Goal: Task Accomplishment & Management: Manage account settings

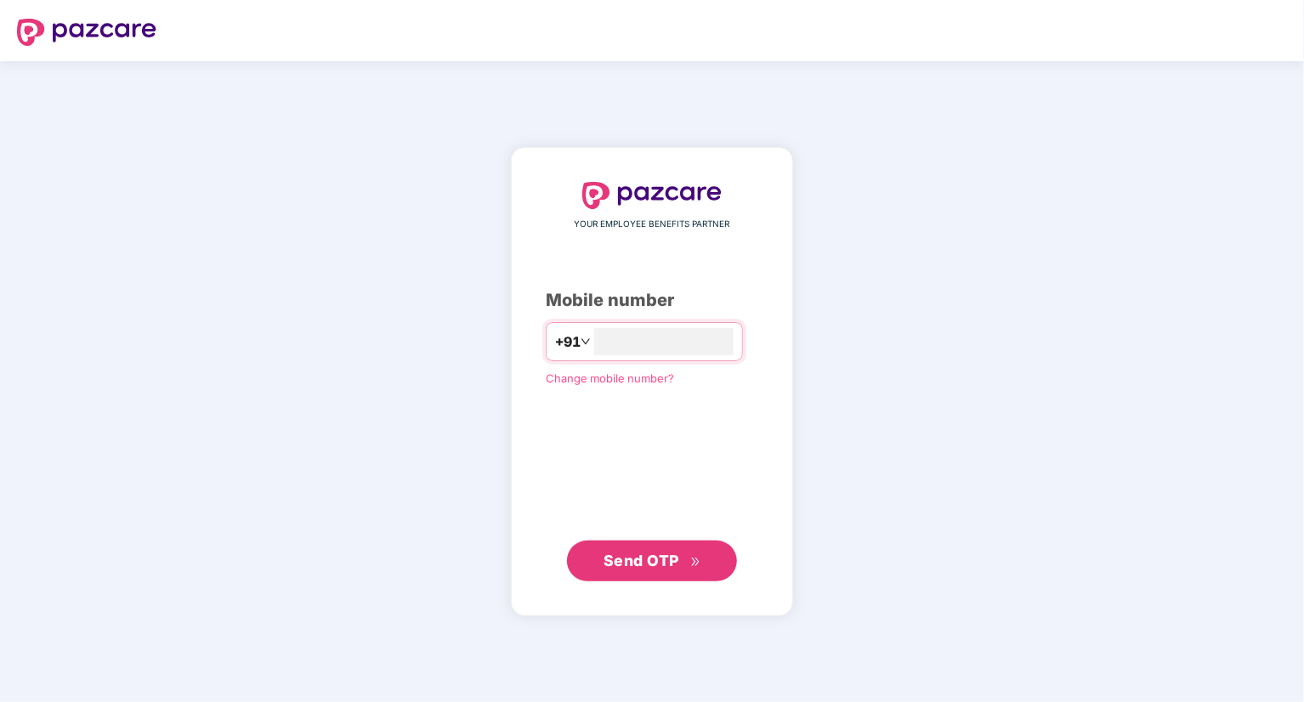
type input "**********"
click at [652, 557] on span "Send OTP" at bounding box center [641, 561] width 76 height 18
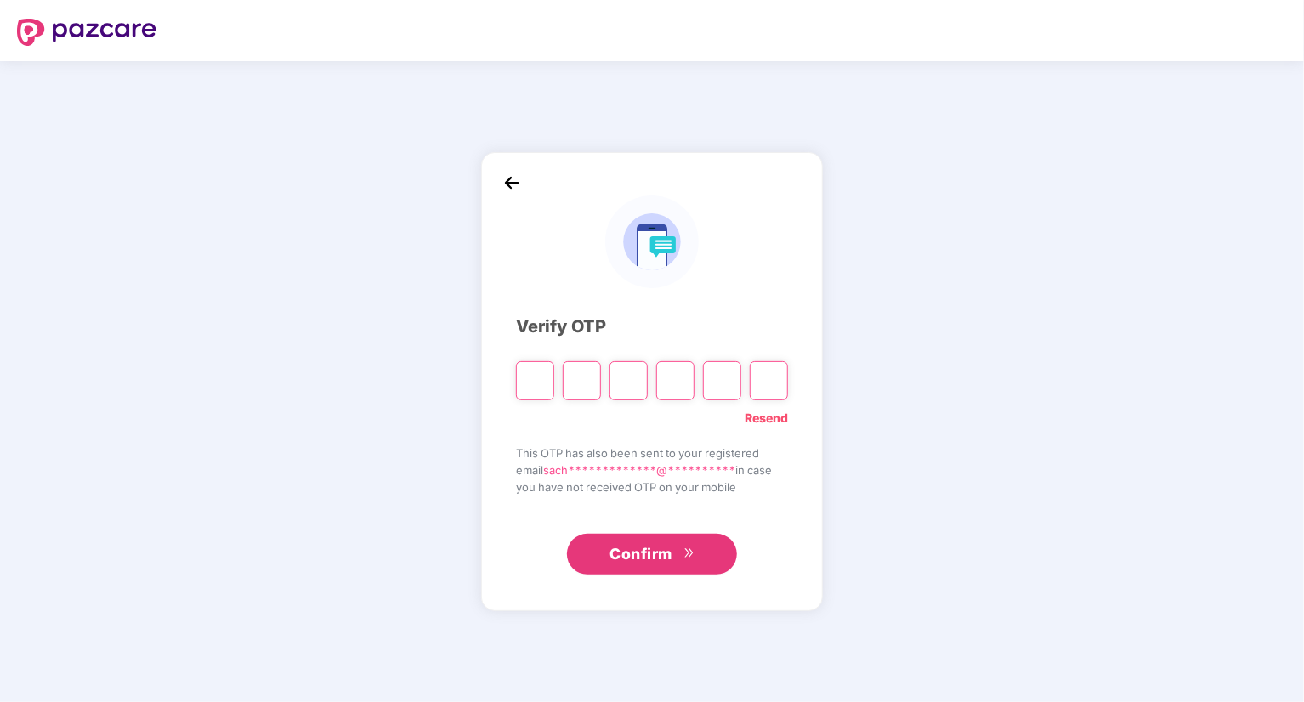
type input "*"
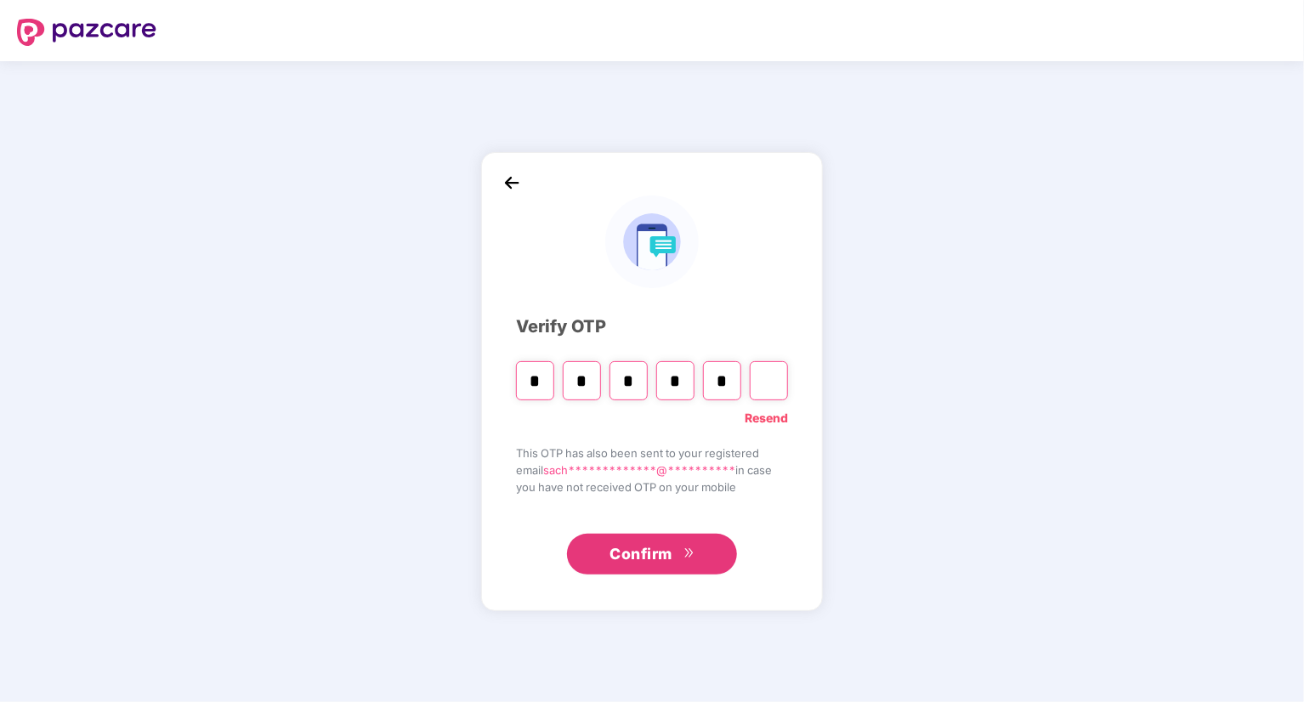
type input "*"
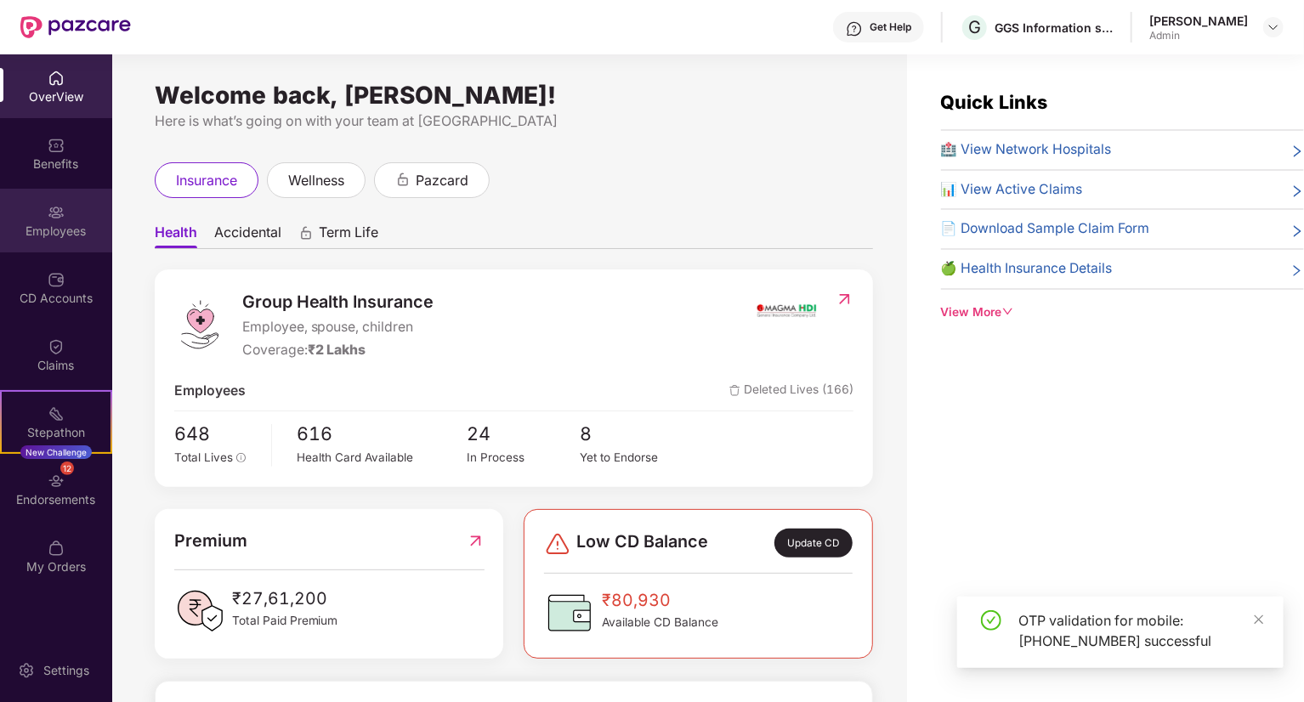
click at [58, 205] on img at bounding box center [56, 212] width 17 height 17
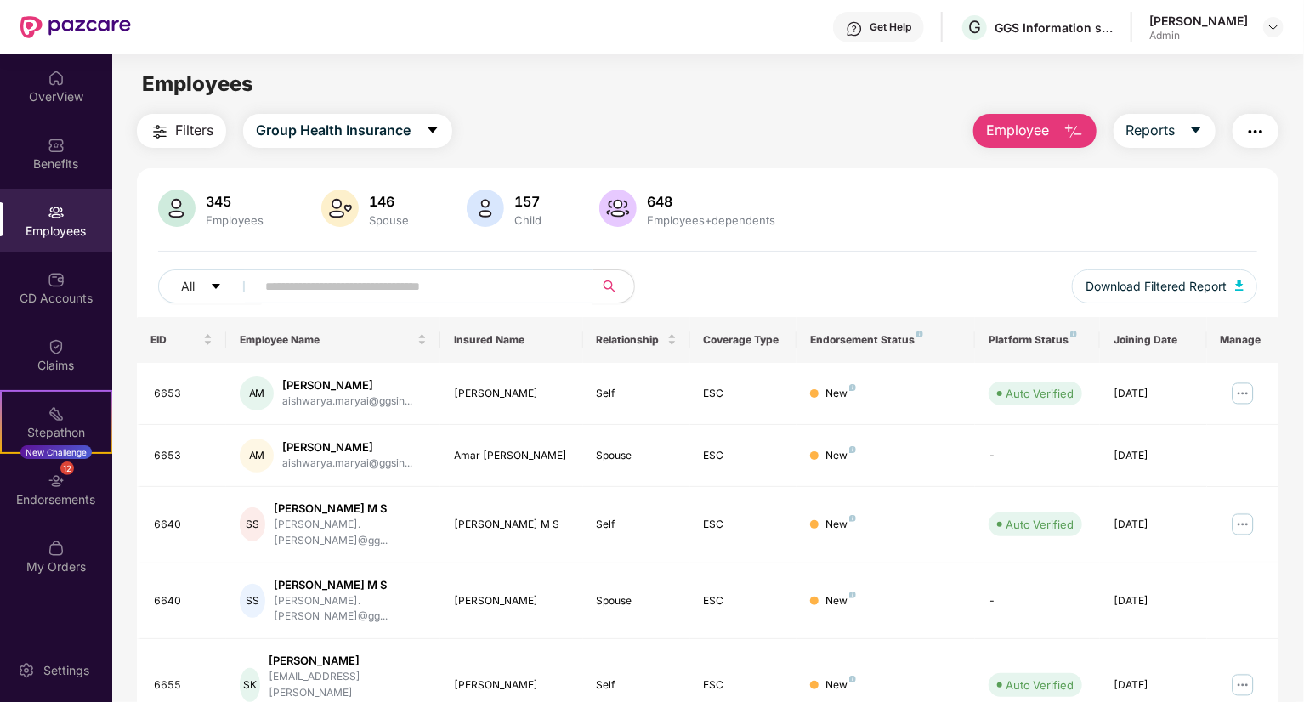
click at [300, 291] on input "text" at bounding box center [417, 286] width 305 height 25
click at [1244, 671] on img at bounding box center [1242, 684] width 27 height 27
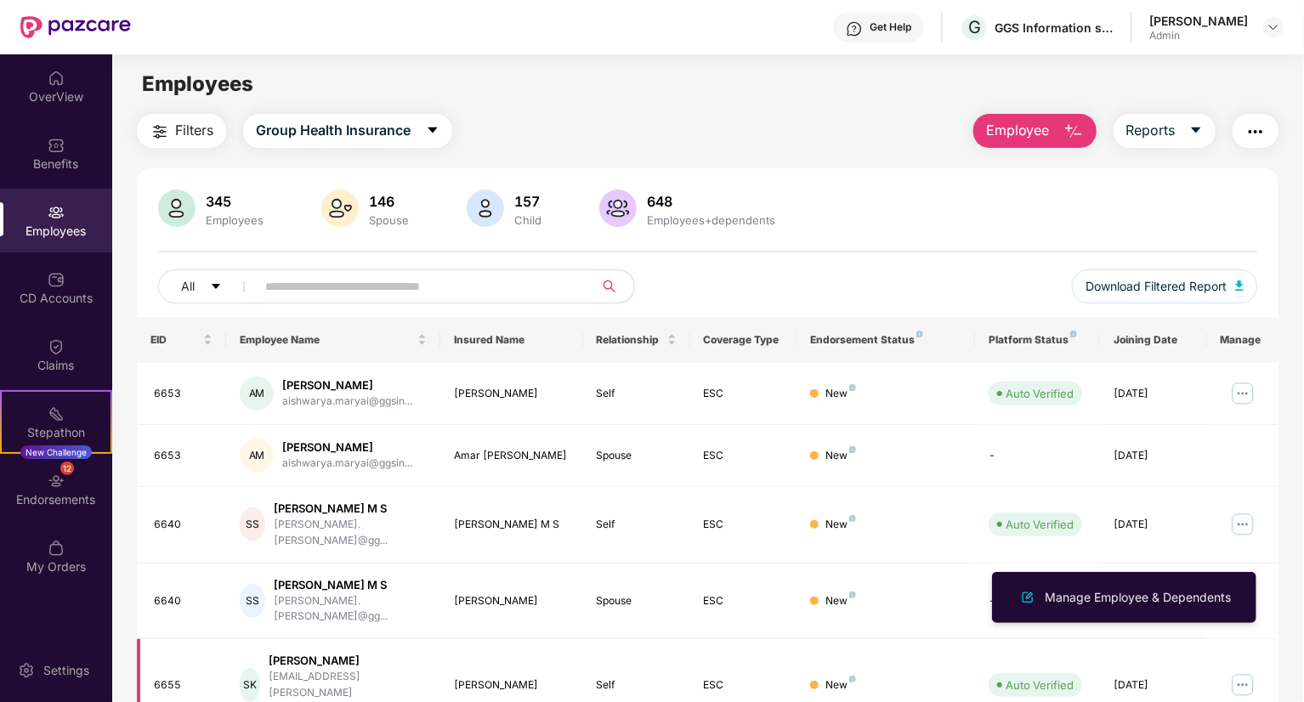
click at [554, 650] on td "[PERSON_NAME]" at bounding box center [511, 685] width 143 height 93
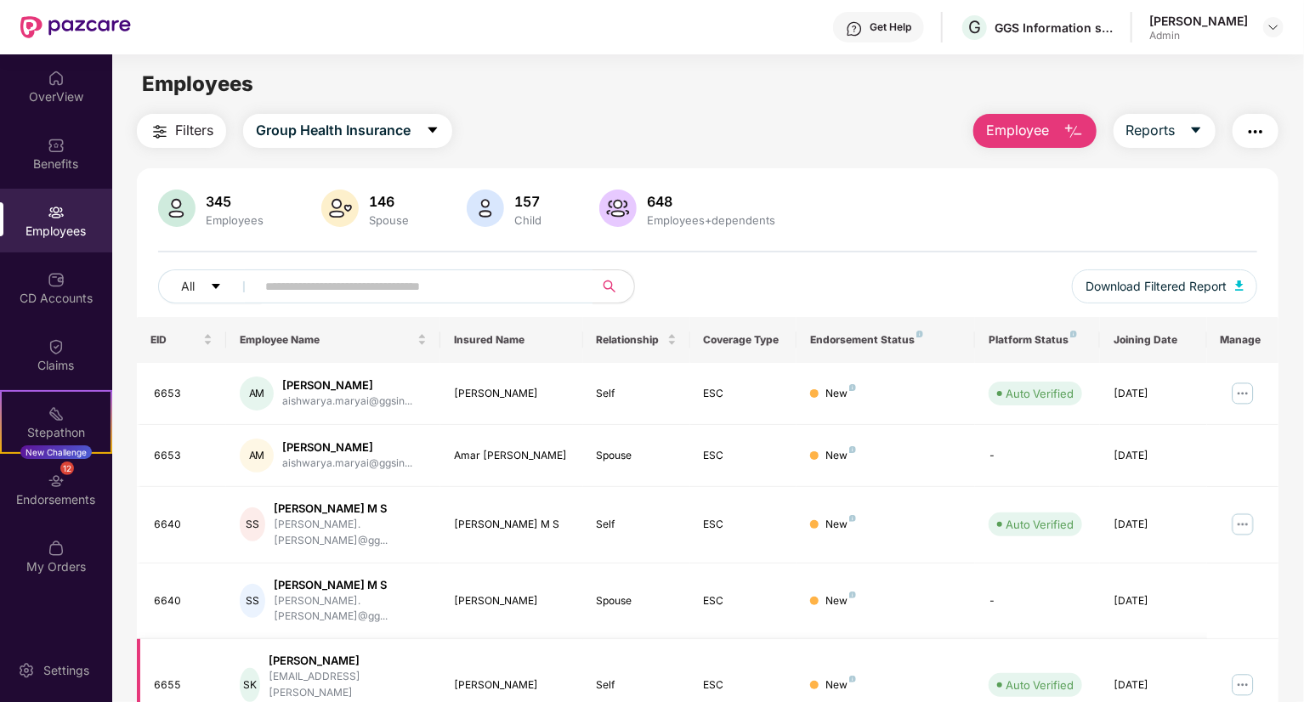
click at [554, 650] on td "[PERSON_NAME]" at bounding box center [511, 685] width 143 height 93
click at [1241, 671] on img at bounding box center [1242, 684] width 27 height 27
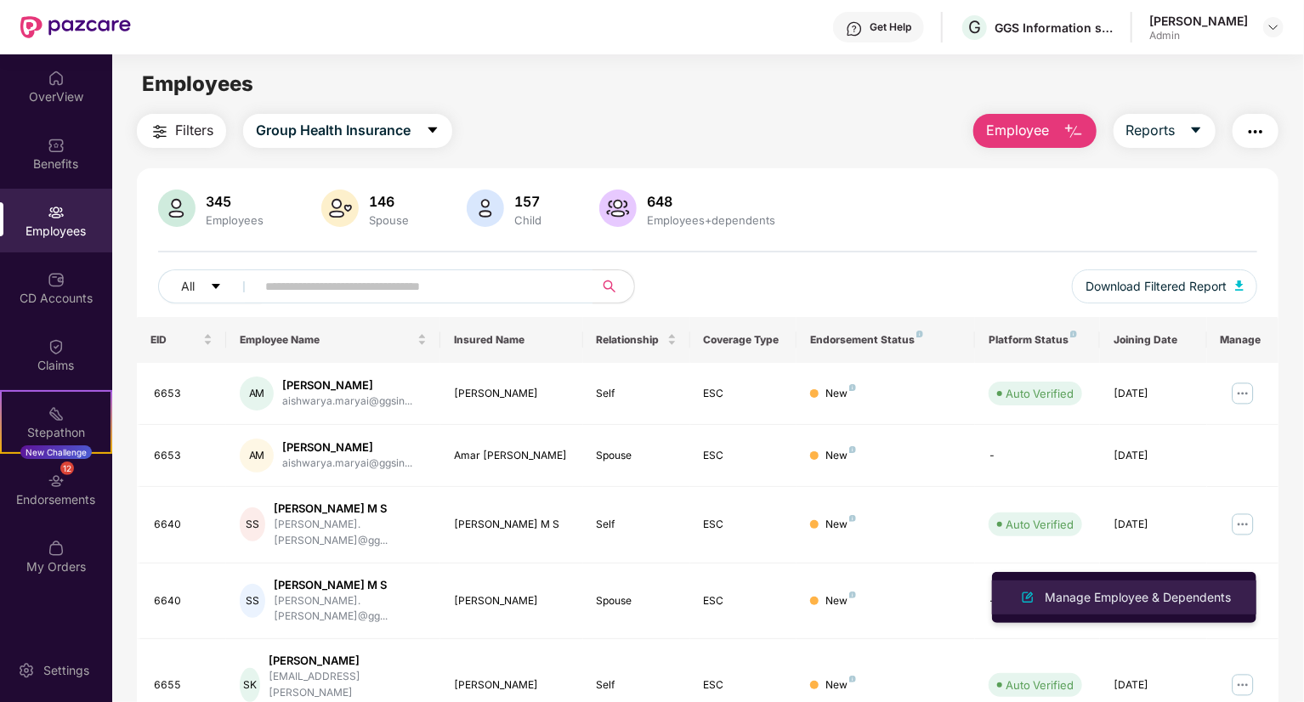
click at [1182, 589] on div "Manage Employee & Dependents" at bounding box center [1137, 597] width 193 height 19
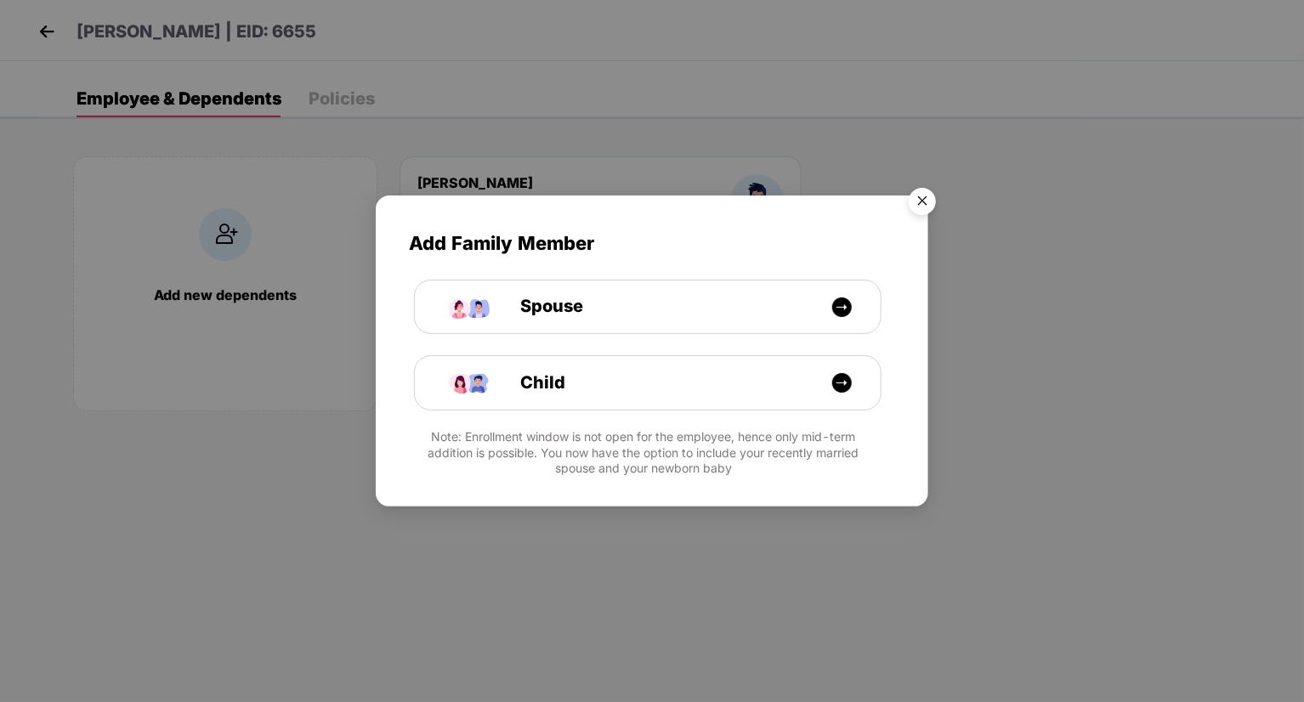
click at [921, 192] on img "Close" at bounding box center [922, 204] width 48 height 48
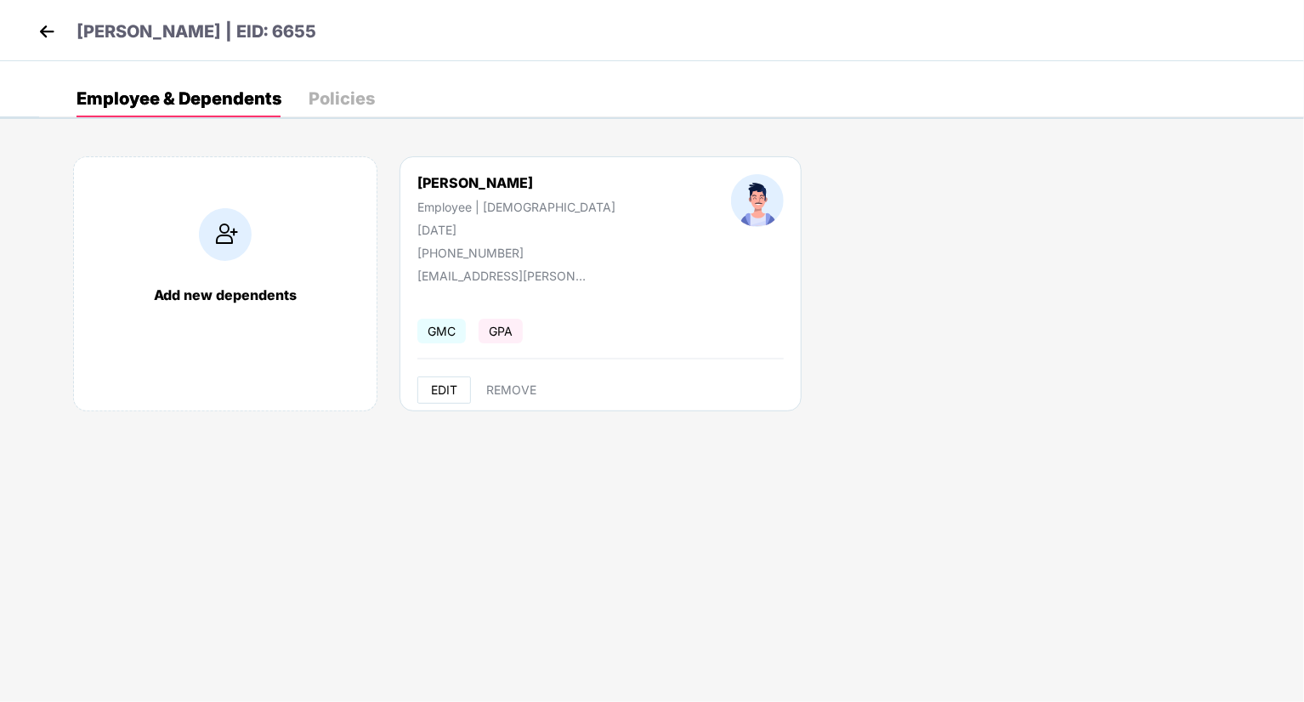
click at [447, 387] on span "EDIT" at bounding box center [444, 390] width 26 height 14
select select "****"
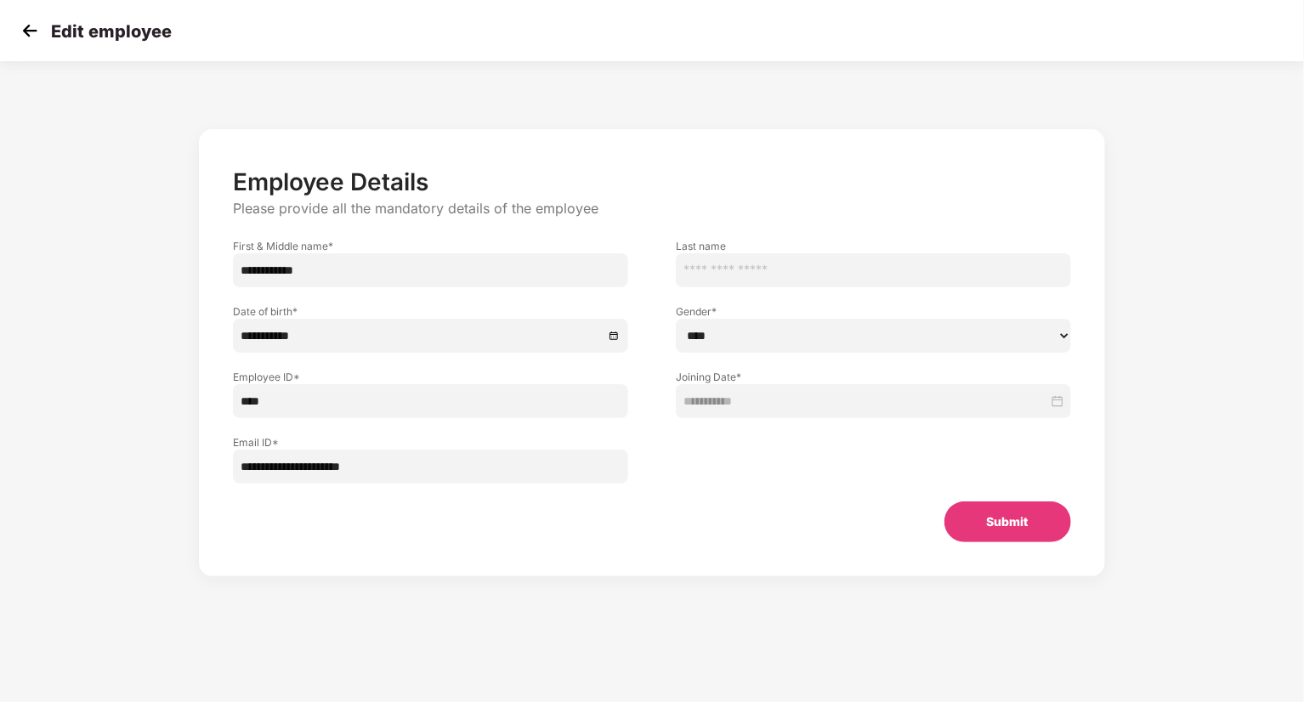
click at [23, 29] on img at bounding box center [29, 30] width 25 height 25
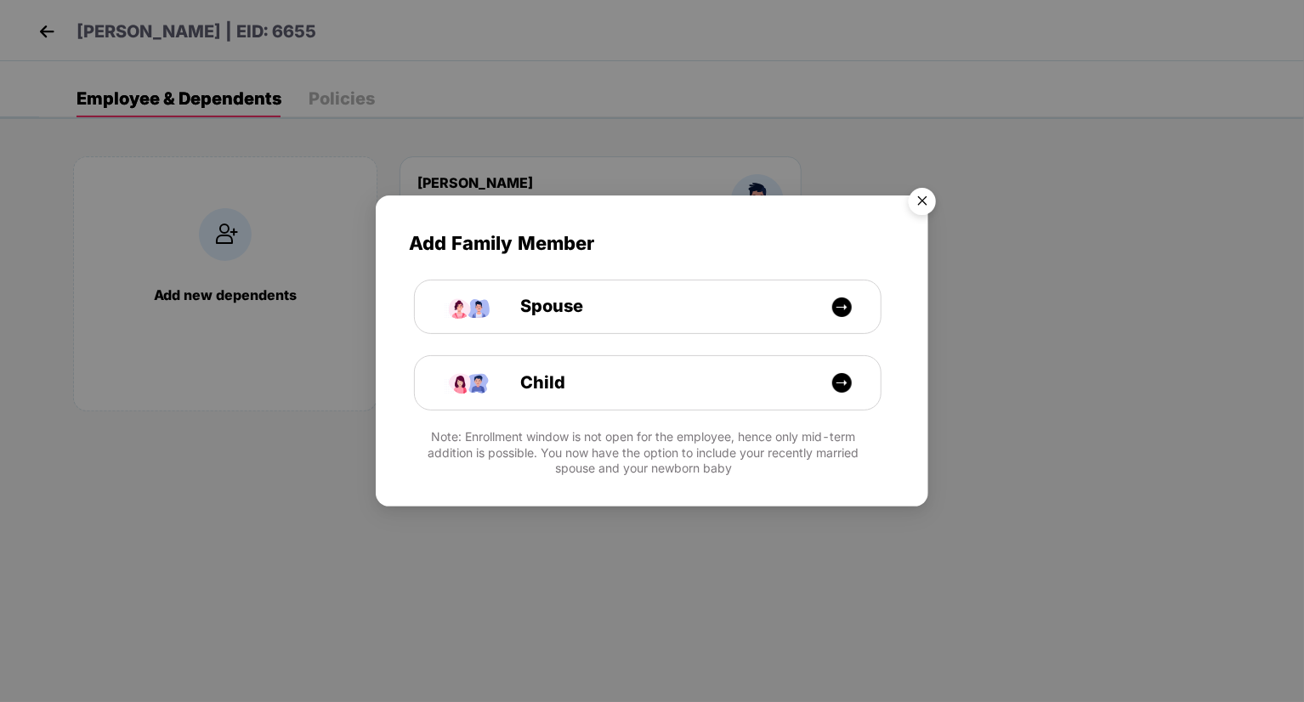
click at [931, 198] on img "Close" at bounding box center [922, 204] width 48 height 48
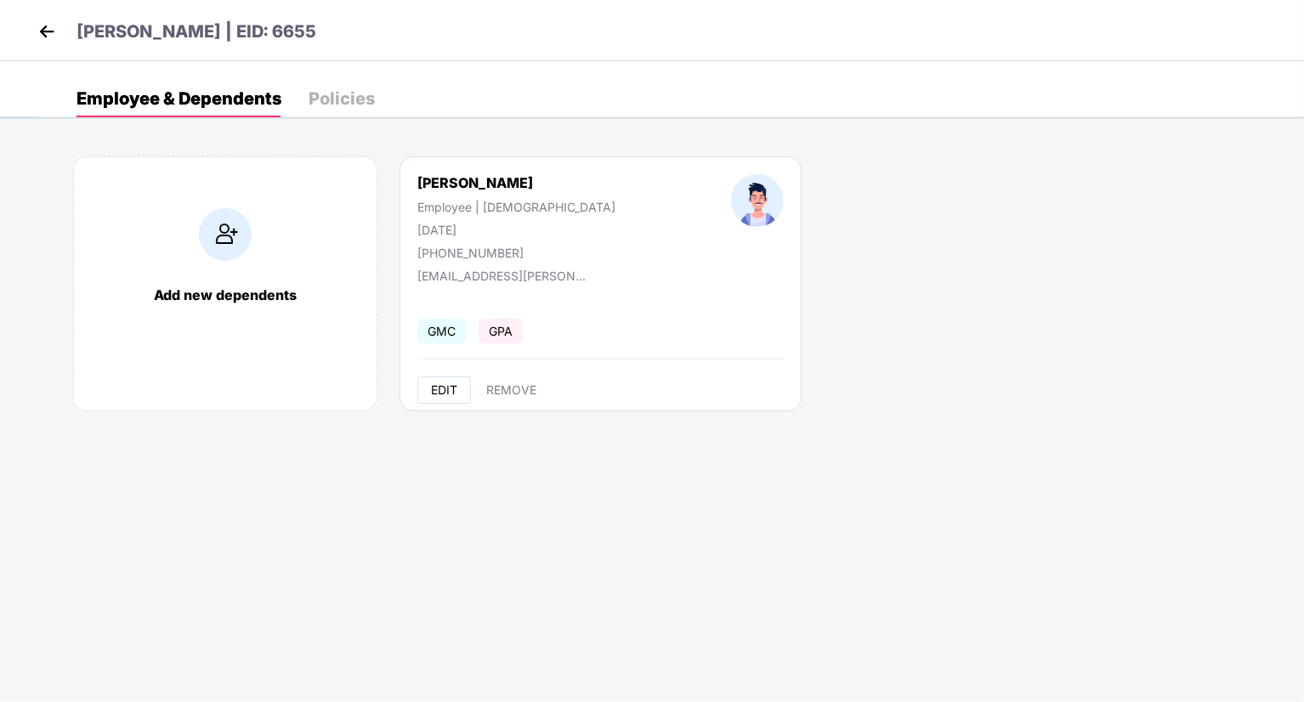
click at [441, 386] on span "EDIT" at bounding box center [444, 390] width 26 height 14
select select "****"
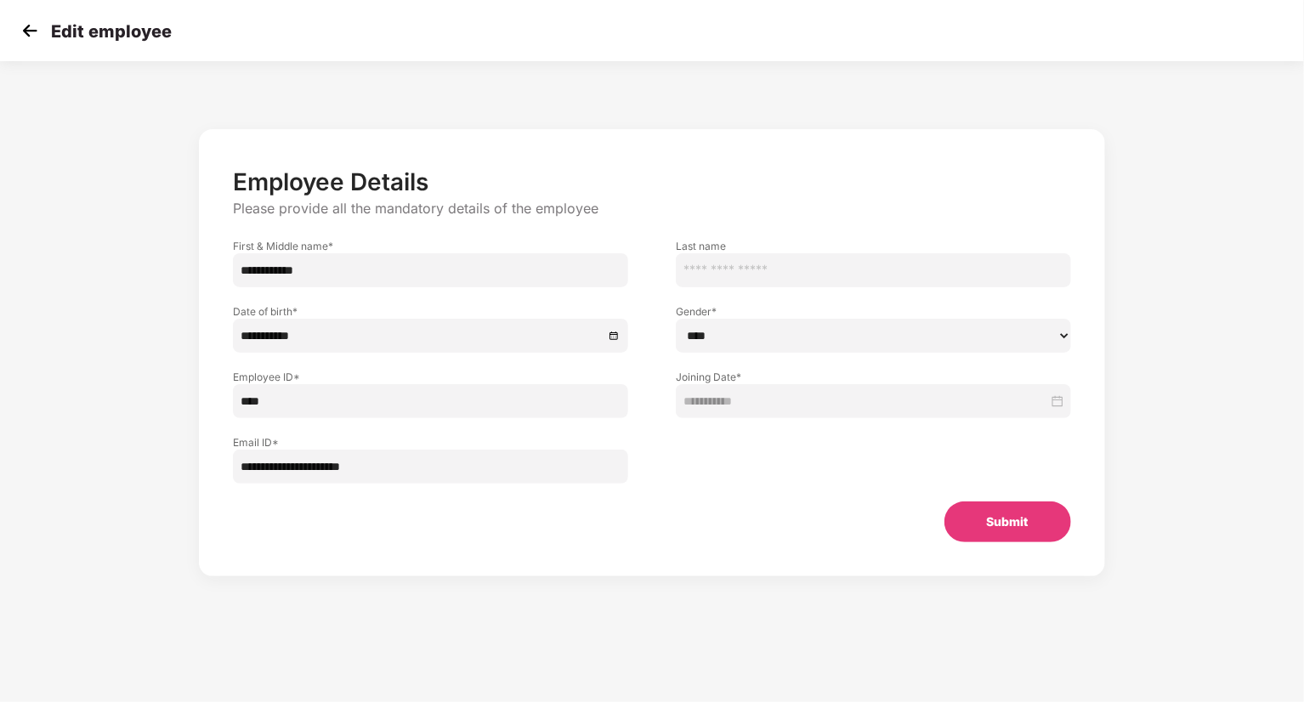
click at [32, 30] on img at bounding box center [29, 30] width 25 height 25
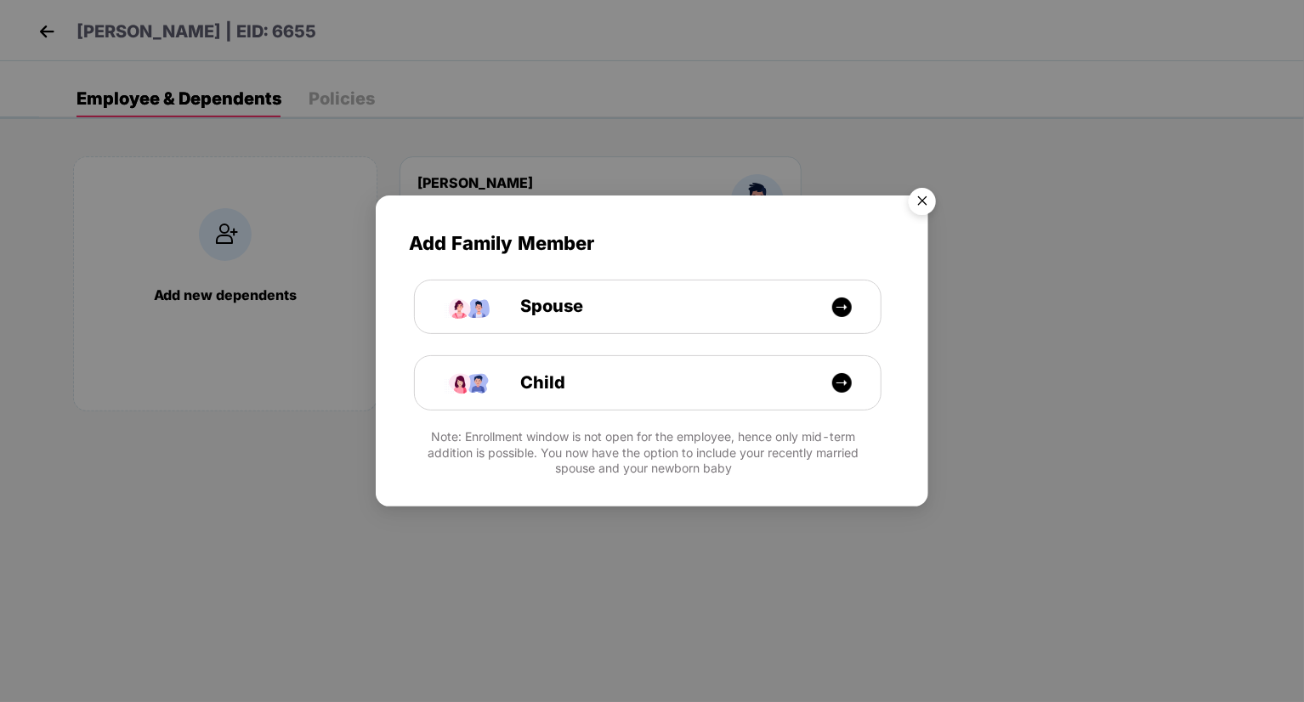
click at [911, 195] on img "Close" at bounding box center [922, 204] width 48 height 48
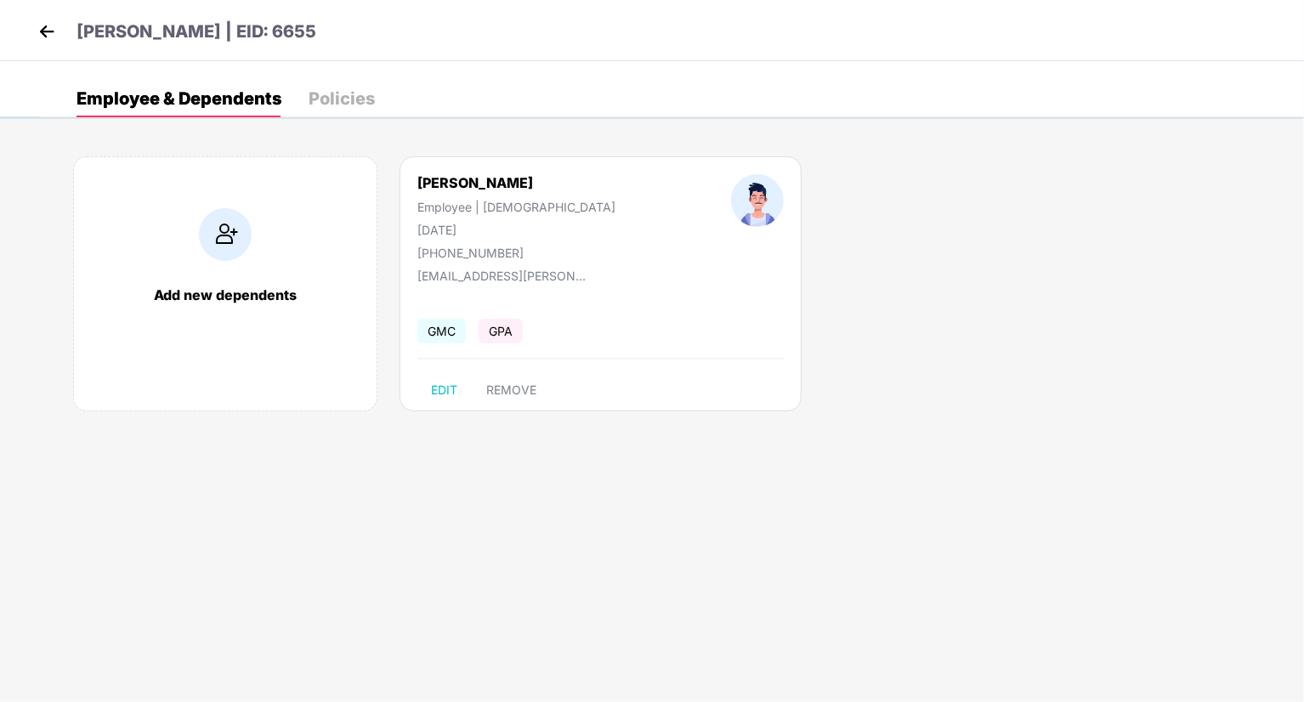
click at [37, 32] on img at bounding box center [46, 31] width 25 height 25
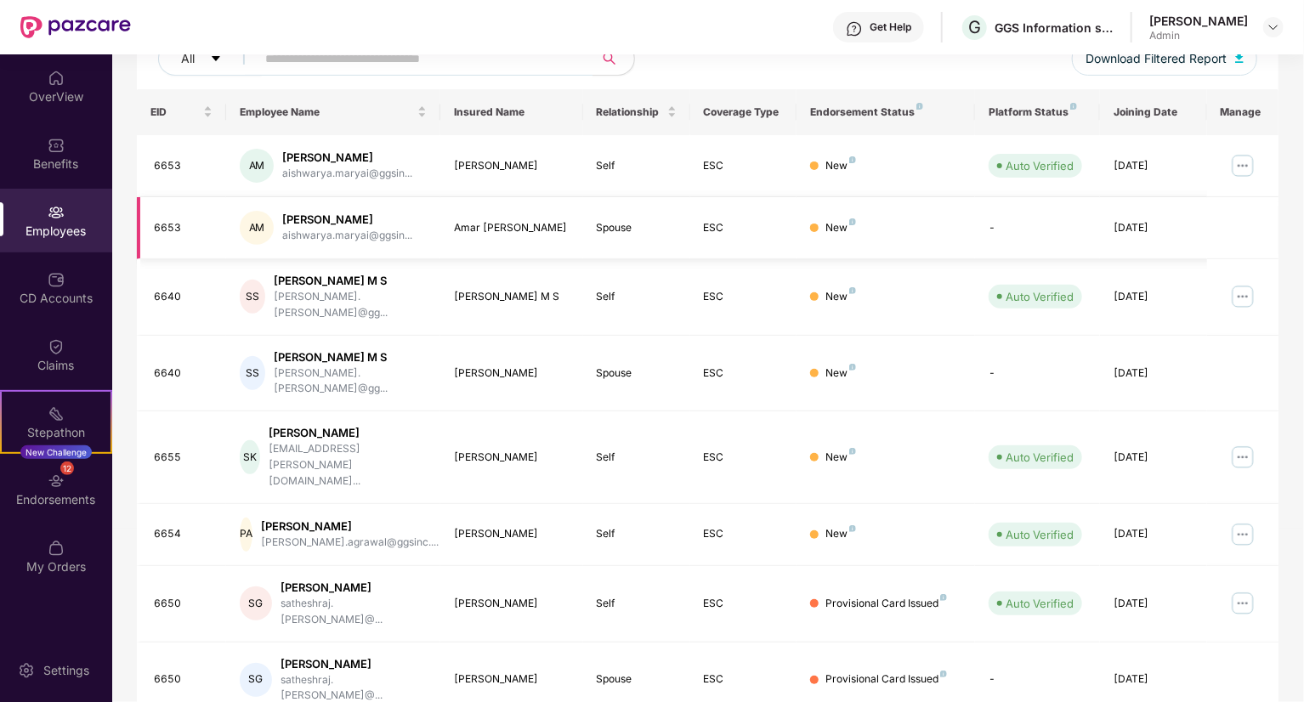
scroll to position [255, 0]
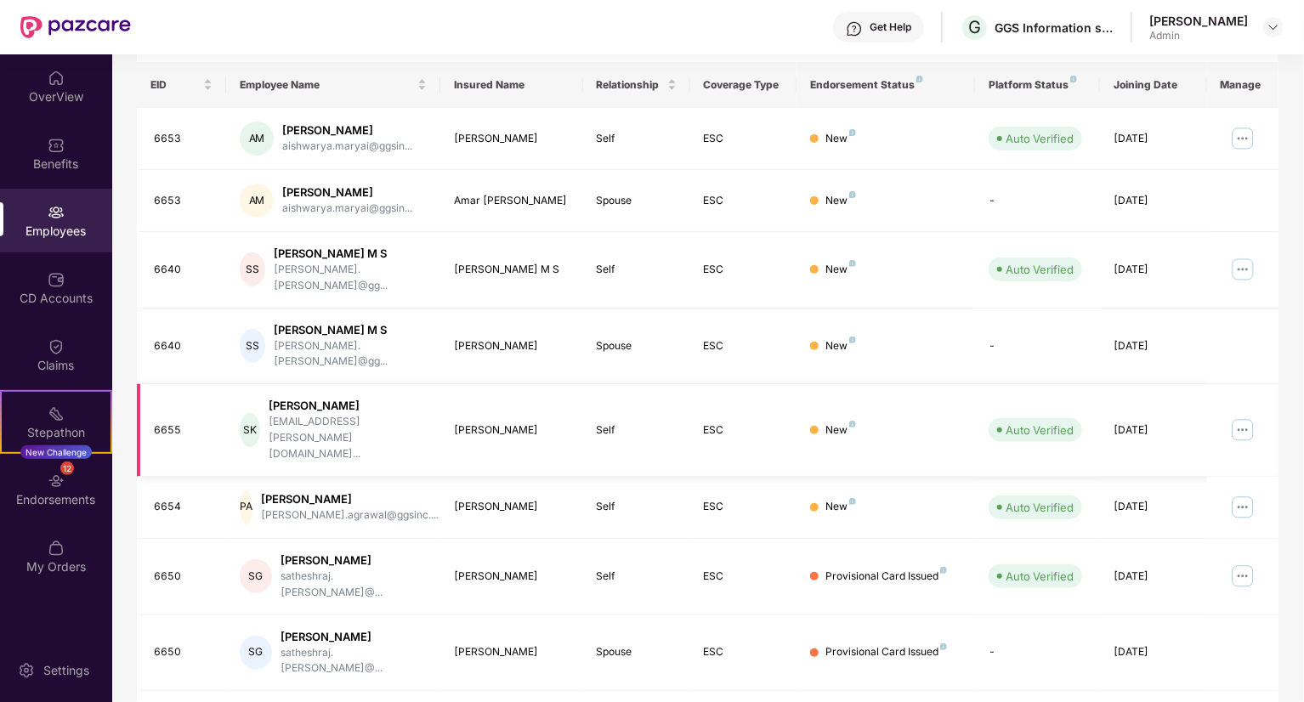
click at [1245, 416] on img at bounding box center [1242, 429] width 27 height 27
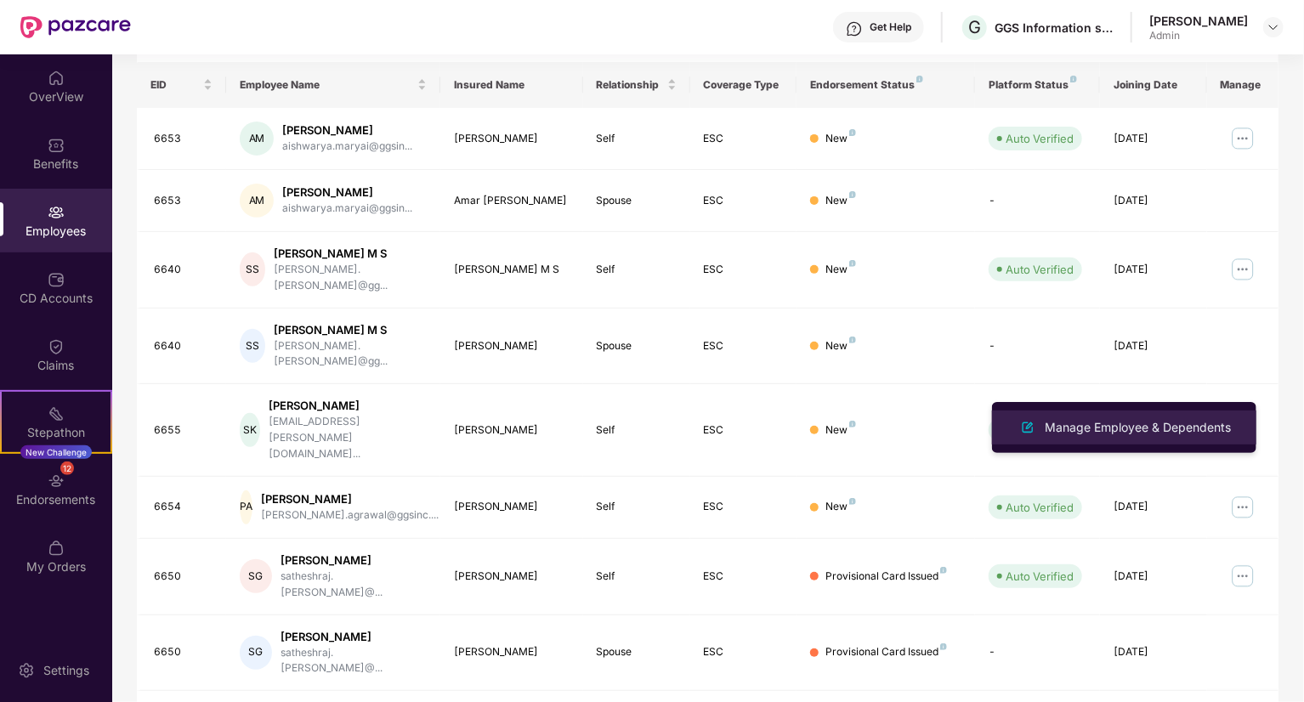
click at [1088, 420] on div "Manage Employee & Dependents" at bounding box center [1137, 427] width 193 height 19
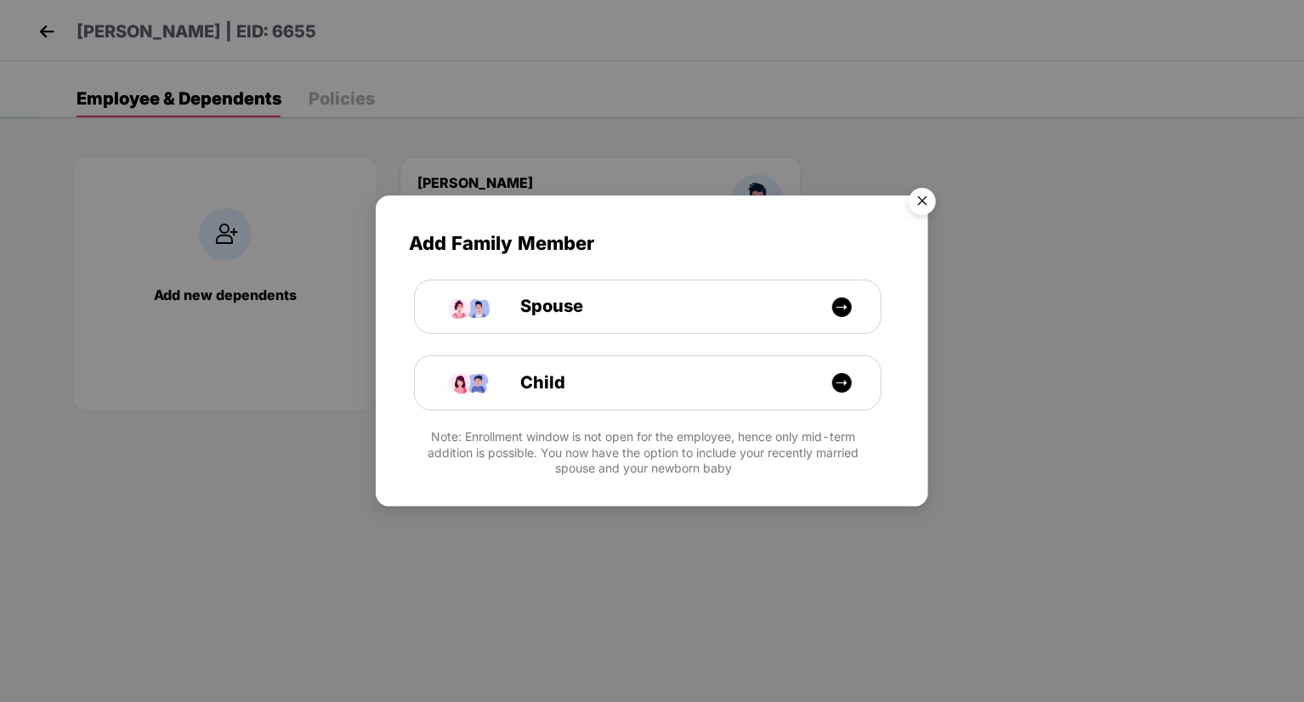
click at [923, 207] on img "Close" at bounding box center [922, 204] width 48 height 48
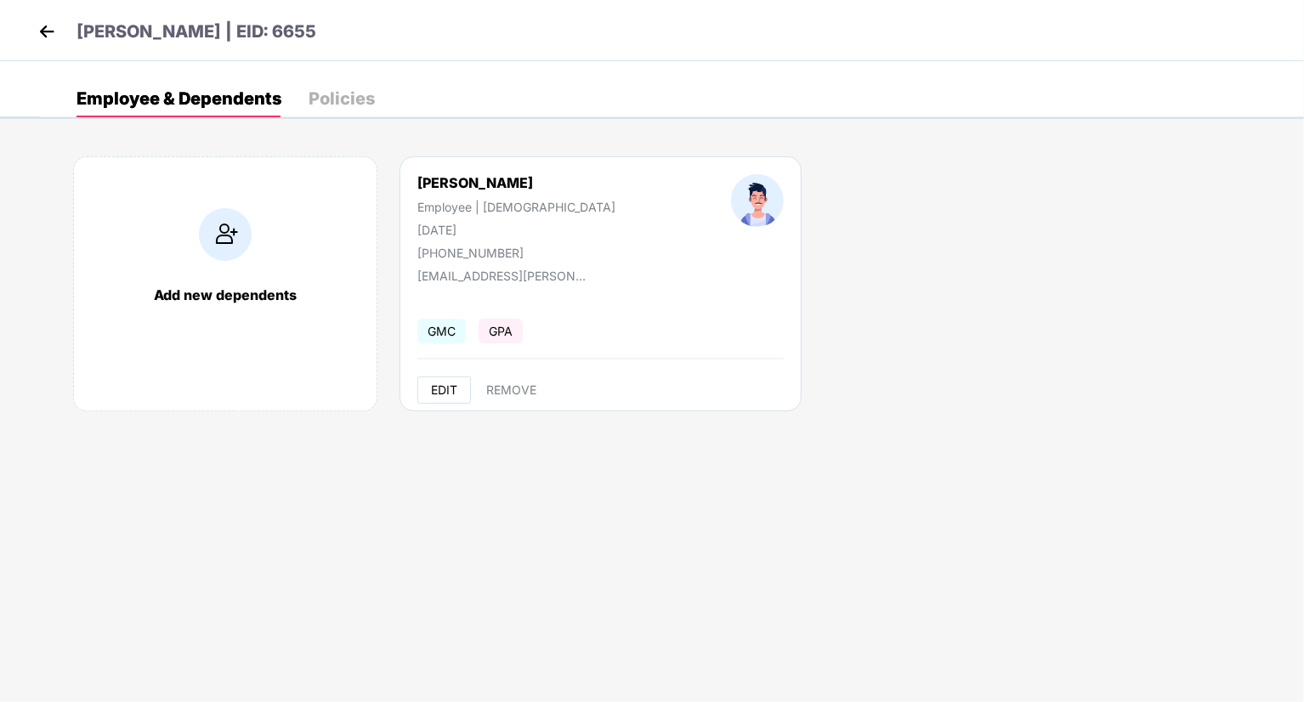
click at [443, 385] on span "EDIT" at bounding box center [444, 390] width 26 height 14
select select "****"
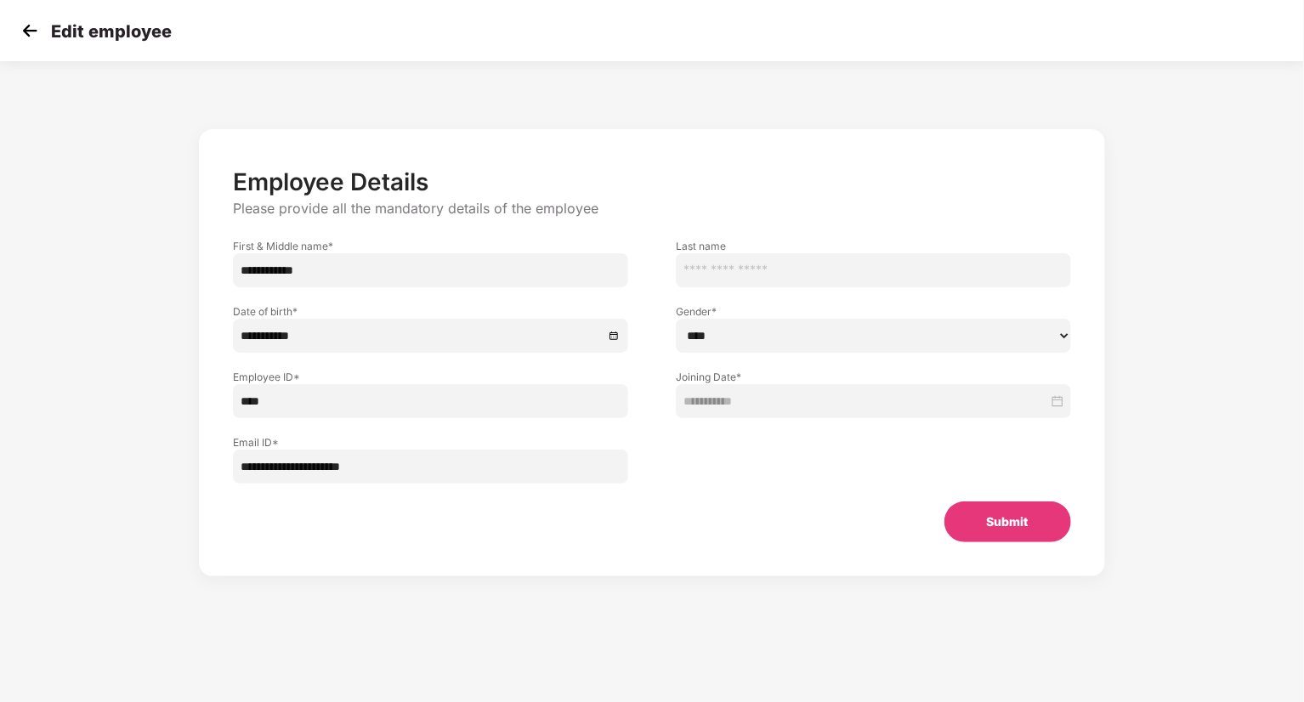
click at [26, 34] on img at bounding box center [29, 30] width 25 height 25
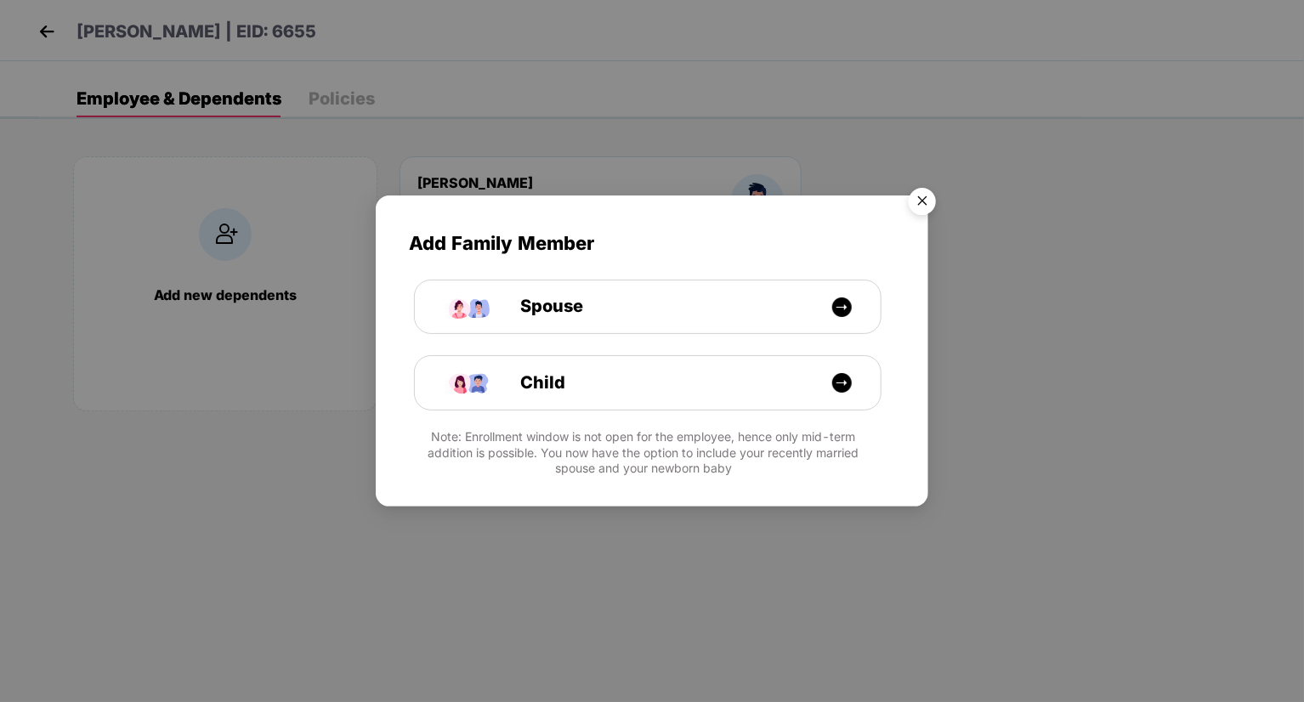
click at [922, 206] on img "Close" at bounding box center [922, 204] width 48 height 48
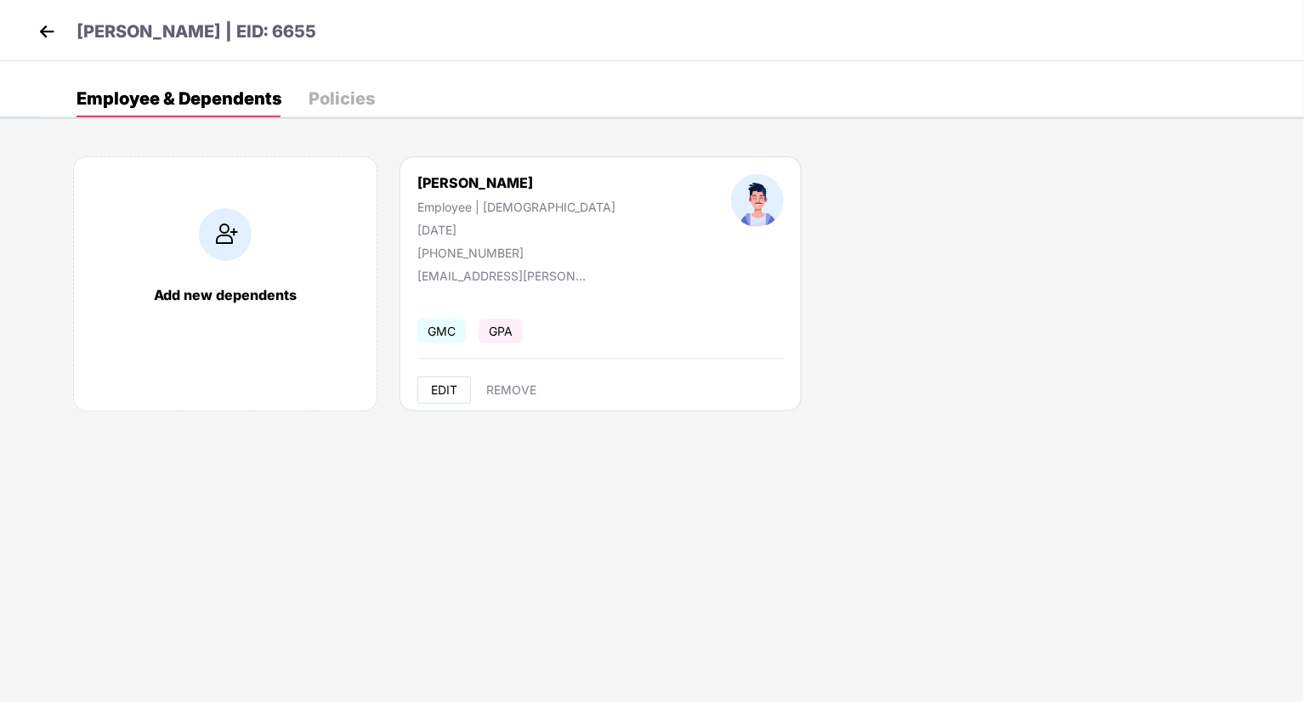
click at [456, 389] on span "EDIT" at bounding box center [444, 390] width 26 height 14
select select "****"
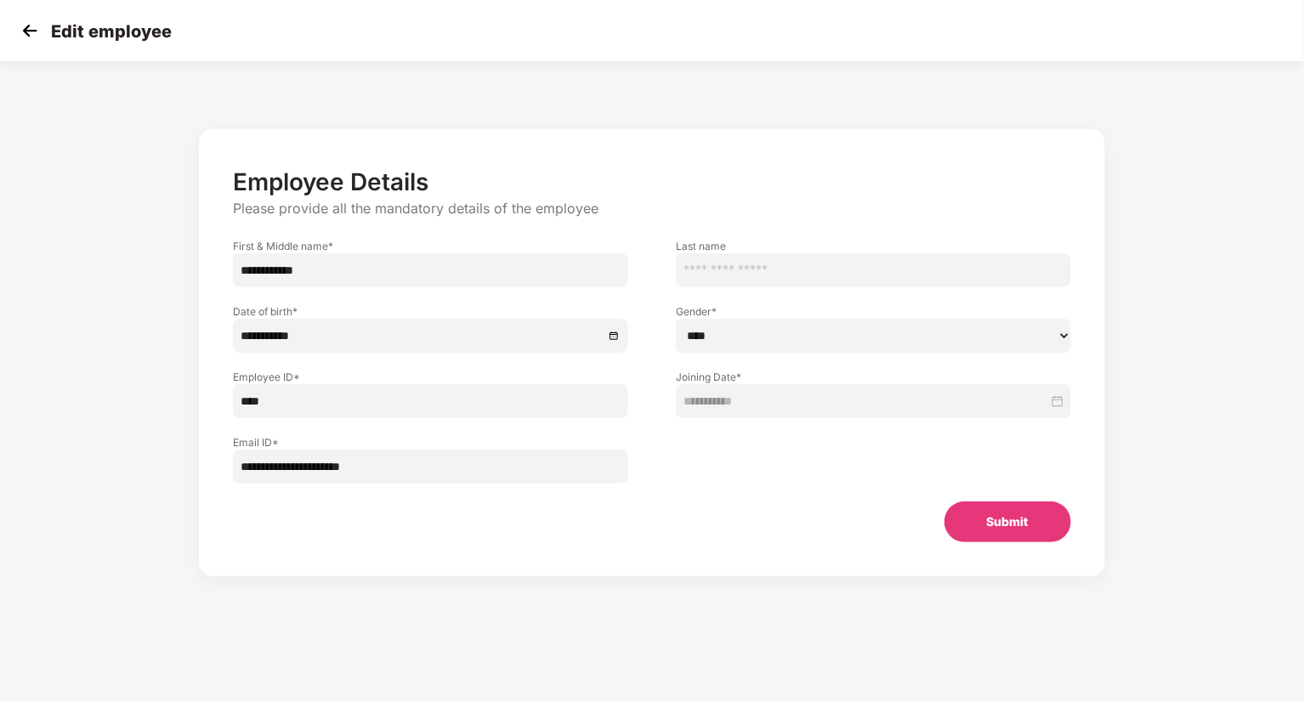
click at [30, 26] on img at bounding box center [29, 30] width 25 height 25
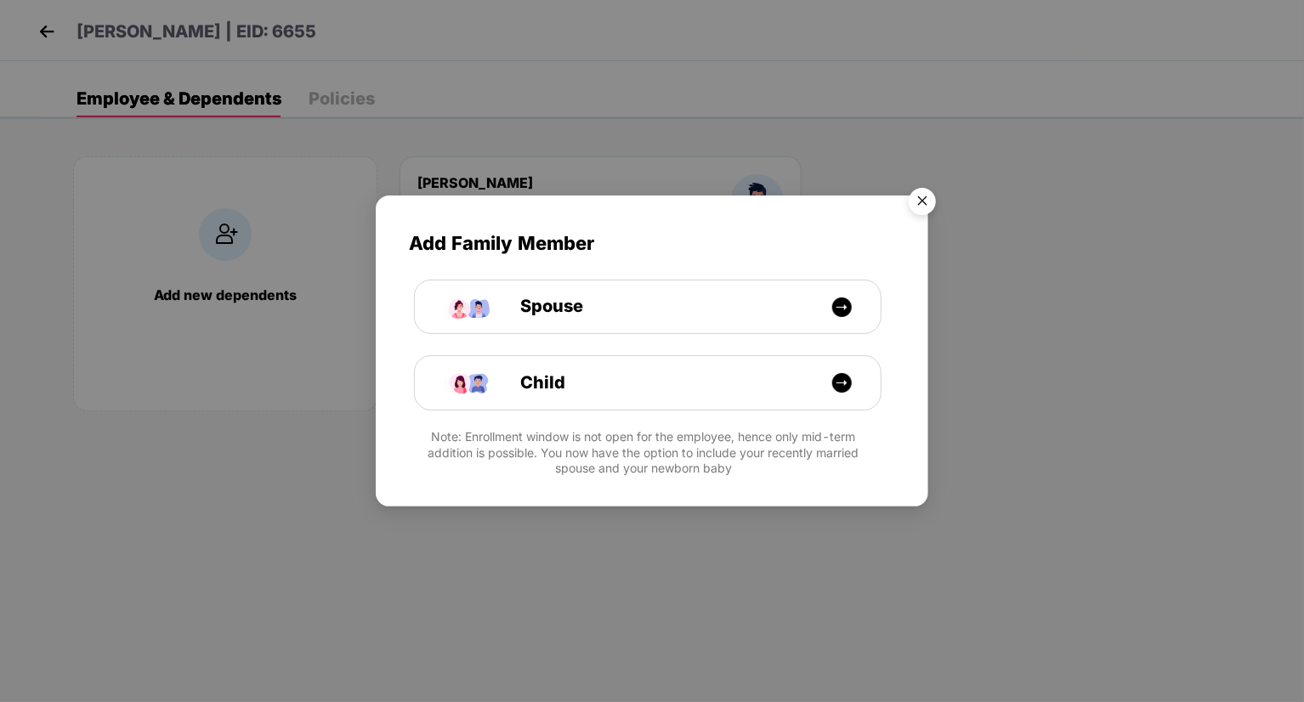
click at [925, 201] on img "Close" at bounding box center [922, 204] width 48 height 48
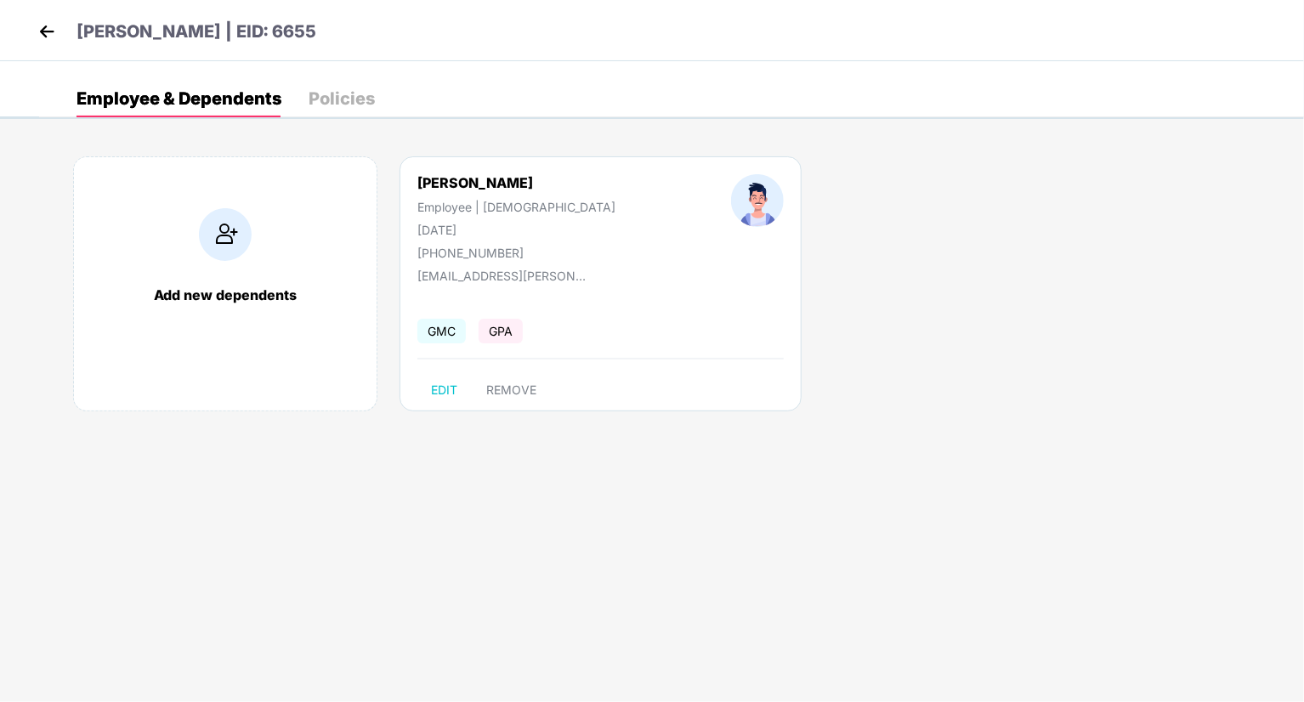
click at [466, 257] on div "[PHONE_NUMBER]" at bounding box center [516, 253] width 198 height 14
click at [518, 249] on div "[PERSON_NAME] Employee | [DEMOGRAPHIC_DATA] [DATE] [PHONE_NUMBER]" at bounding box center [516, 217] width 314 height 86
click at [498, 252] on div "[PHONE_NUMBER]" at bounding box center [516, 253] width 198 height 14
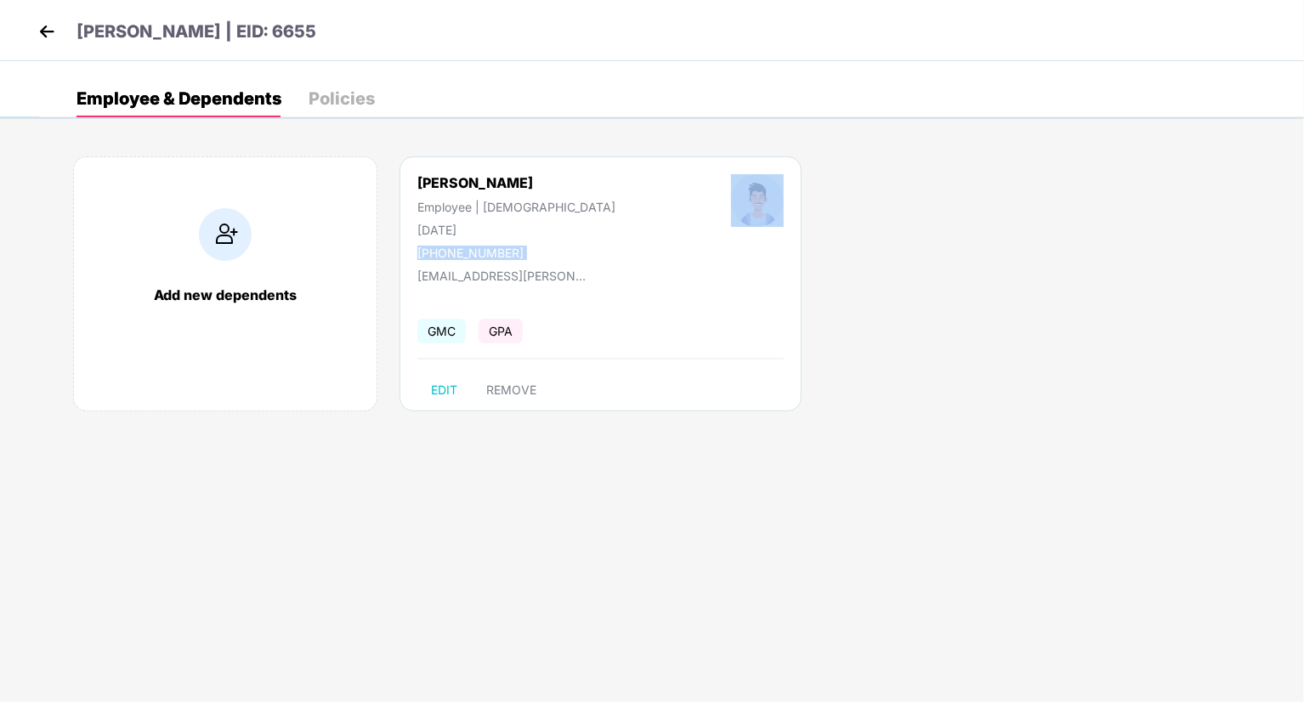
click at [498, 252] on div "[PHONE_NUMBER]" at bounding box center [516, 253] width 198 height 14
click at [497, 252] on div "[PHONE_NUMBER]" at bounding box center [516, 253] width 198 height 14
click at [354, 104] on div "Policies" at bounding box center [342, 98] width 66 height 17
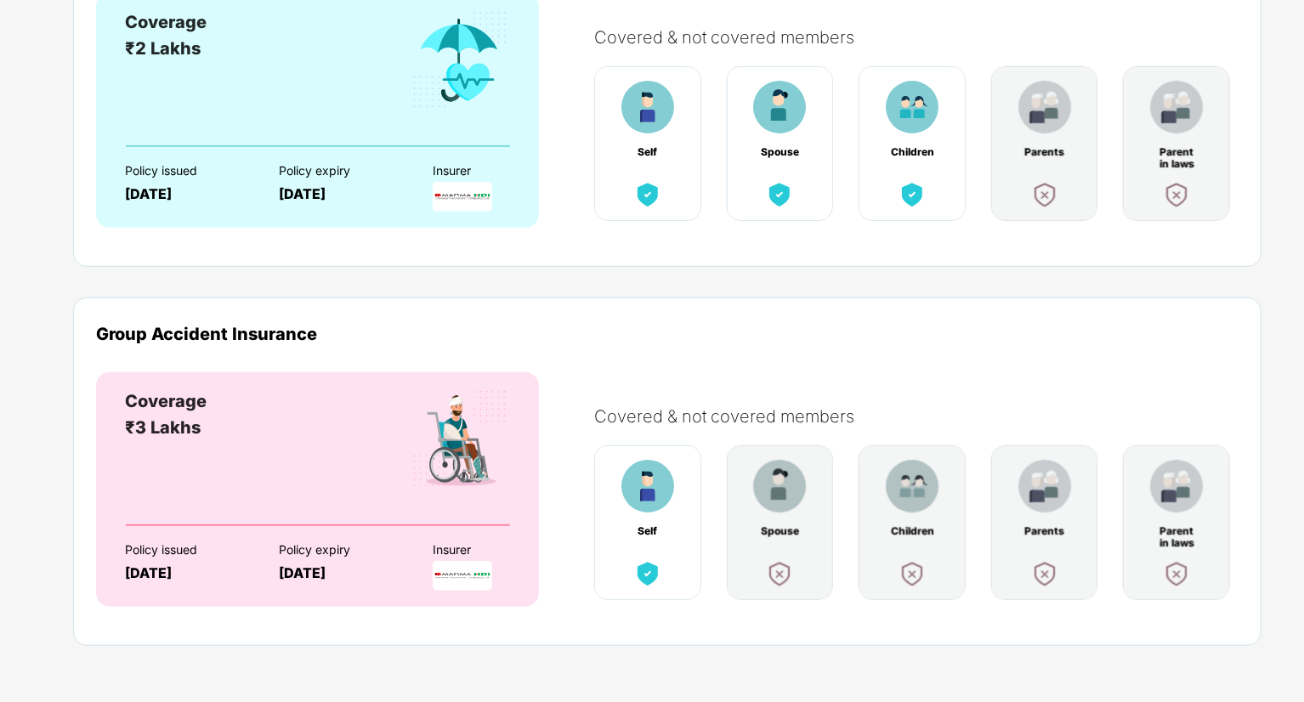
scroll to position [0, 0]
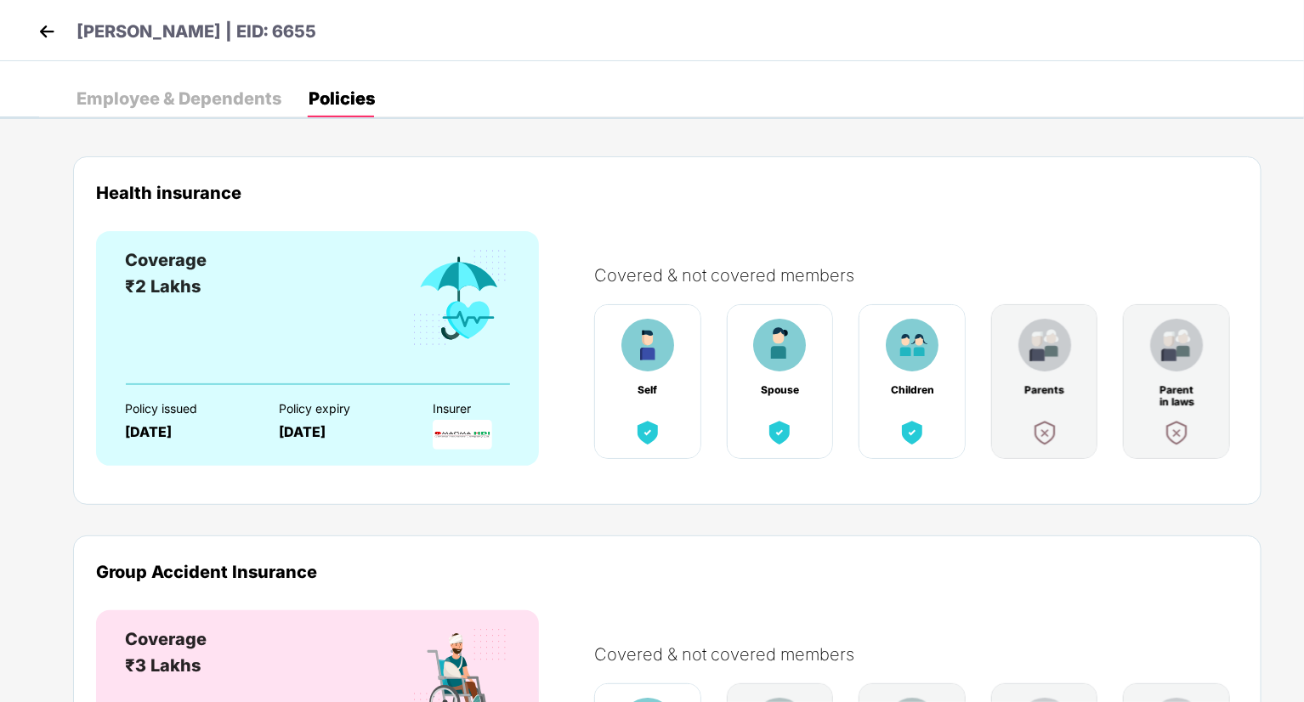
click at [53, 31] on img at bounding box center [46, 31] width 25 height 25
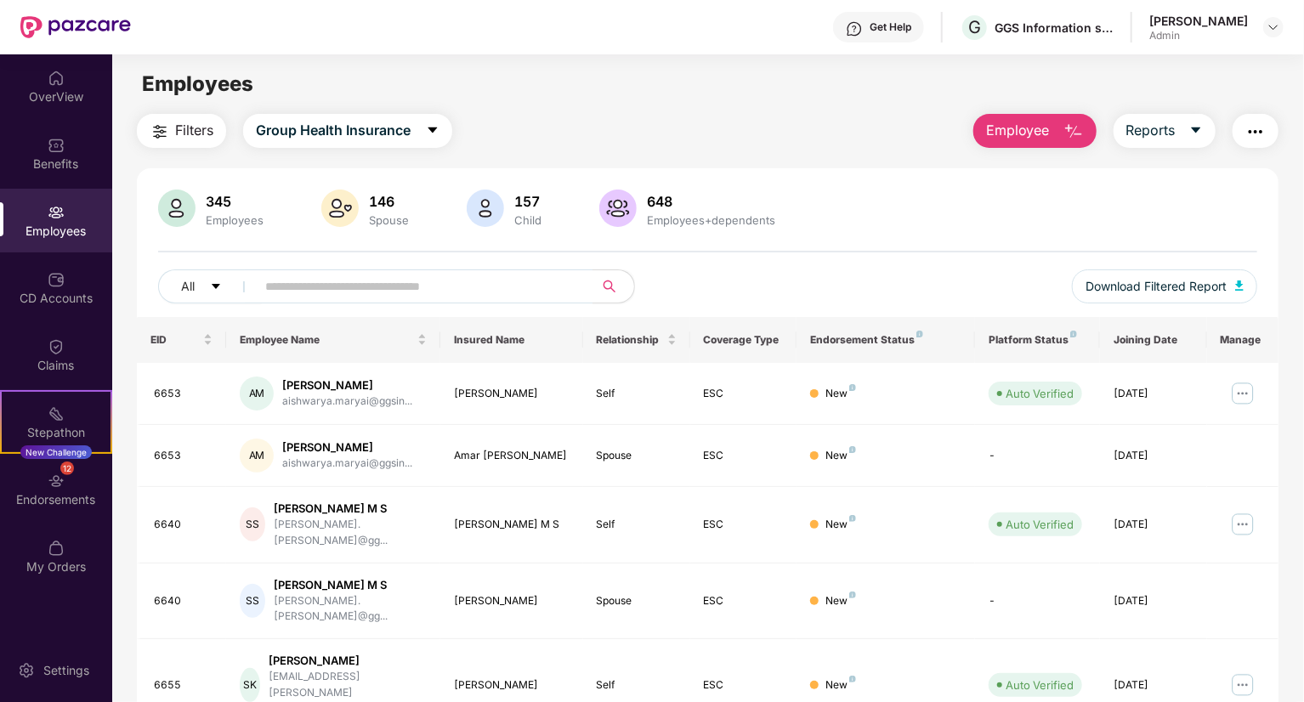
click at [1260, 123] on img "button" at bounding box center [1255, 132] width 20 height 20
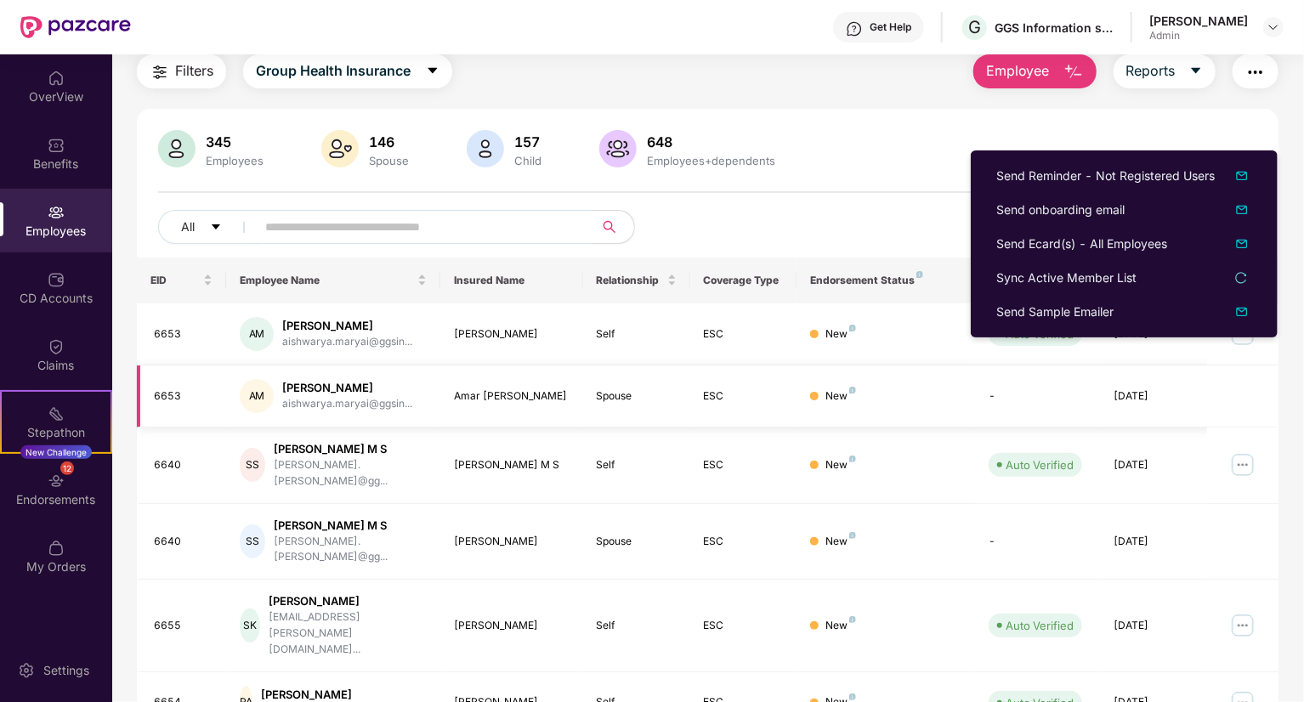
scroll to position [85, 0]
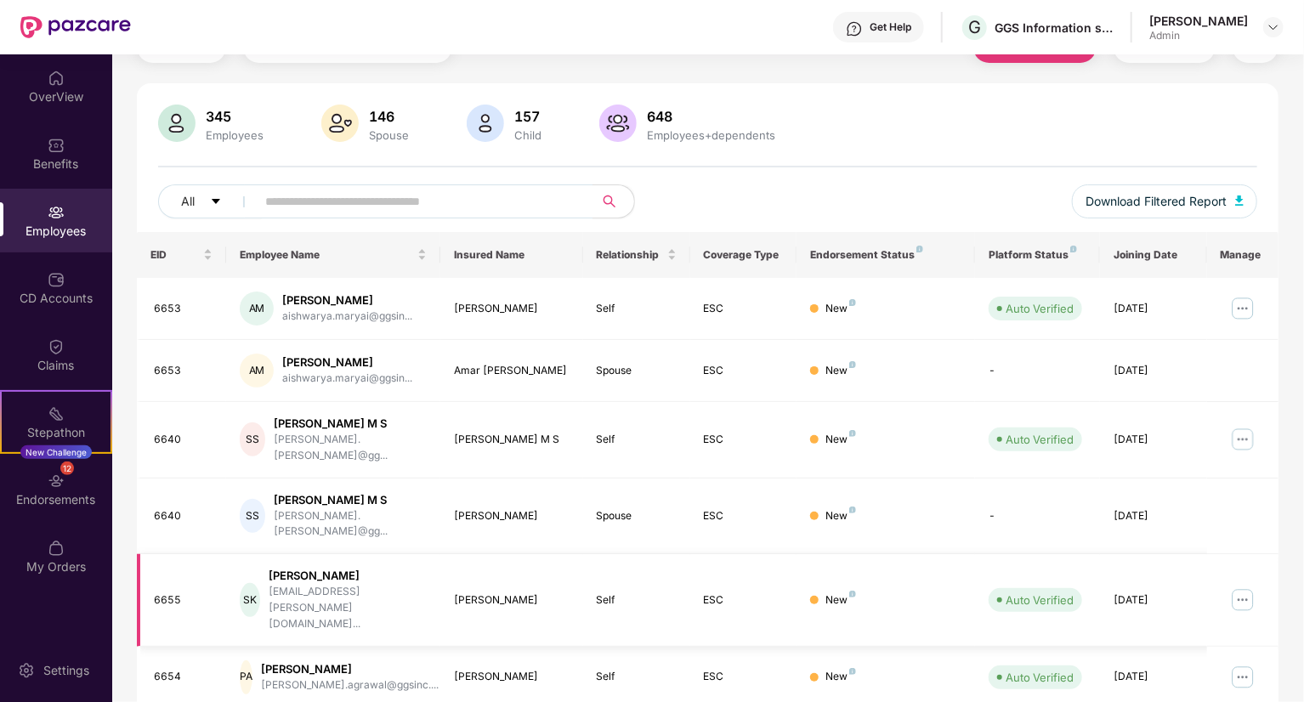
click at [1245, 586] on img at bounding box center [1242, 599] width 27 height 27
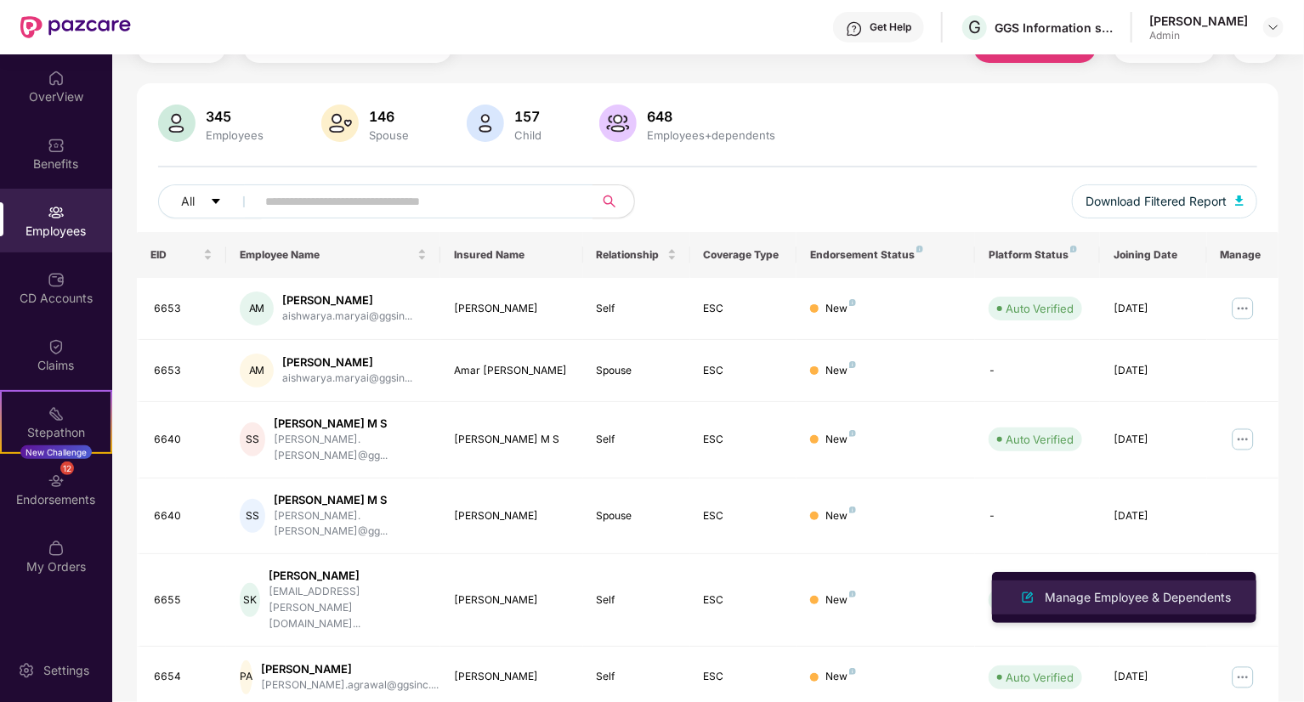
click at [1183, 599] on div "Manage Employee & Dependents" at bounding box center [1137, 597] width 193 height 19
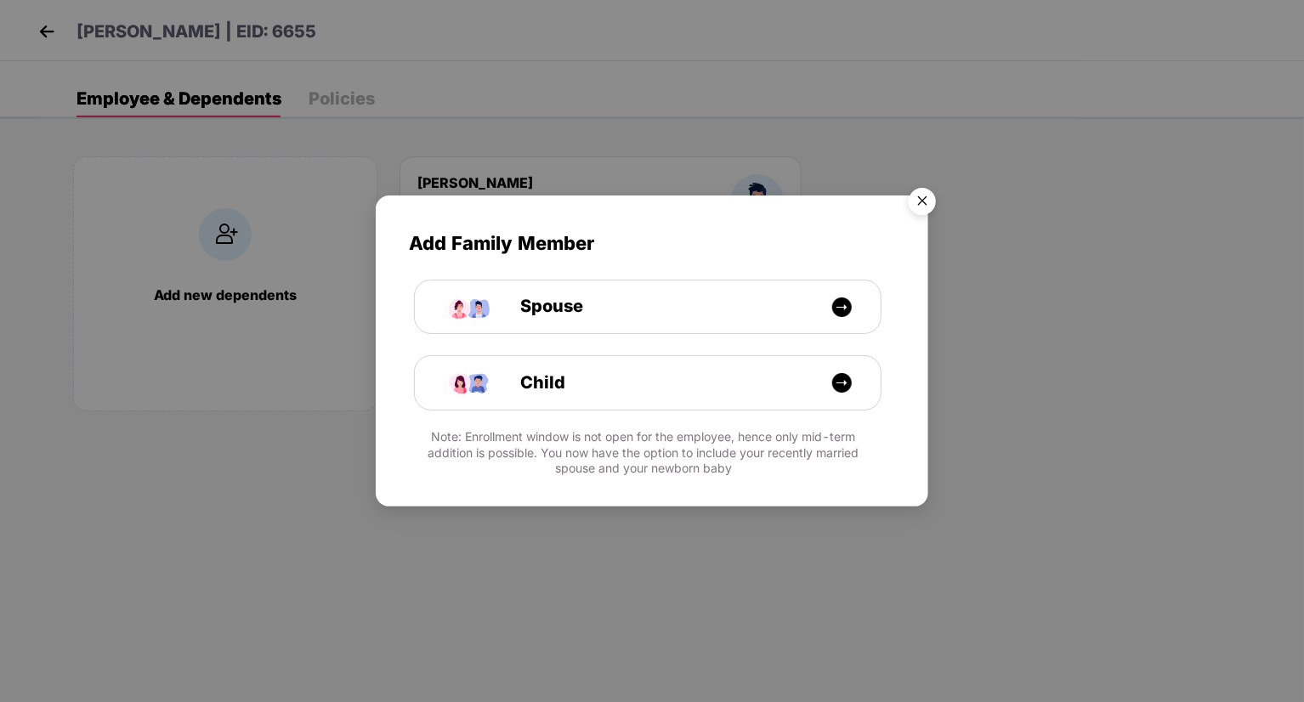
click at [919, 201] on img "Close" at bounding box center [922, 204] width 48 height 48
